Goal: Task Accomplishment & Management: Complete application form

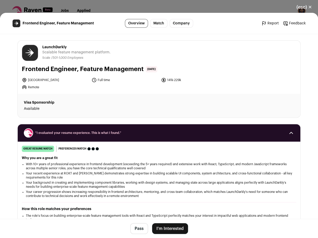
click at [166, 231] on button "I'm Interested" at bounding box center [170, 228] width 36 height 11
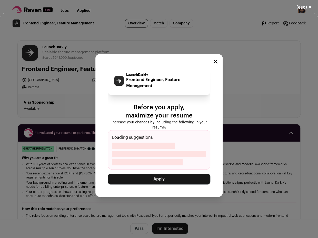
click at [166, 174] on button "Apply" at bounding box center [159, 179] width 103 height 11
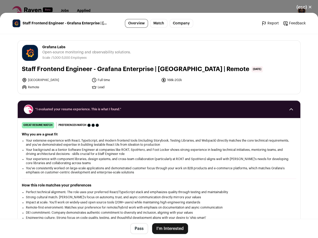
click at [164, 226] on button "I'm Interested" at bounding box center [170, 228] width 36 height 11
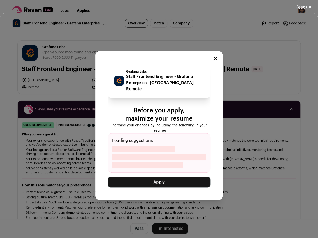
click at [168, 182] on button "Apply" at bounding box center [159, 182] width 103 height 11
